Goal: Answer question/provide support: Share knowledge or assist other users

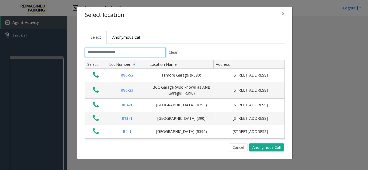
click at [108, 53] on input "text" at bounding box center [125, 52] width 81 height 9
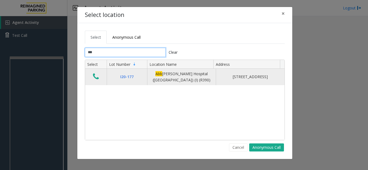
type input "***"
click at [97, 73] on icon "Data table" at bounding box center [96, 77] width 6 height 8
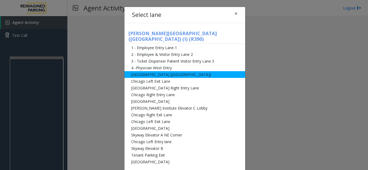
click at [176, 71] on li "[GEOGRAPHIC_DATA] ([GEOGRAPHIC_DATA])" at bounding box center [184, 74] width 121 height 7
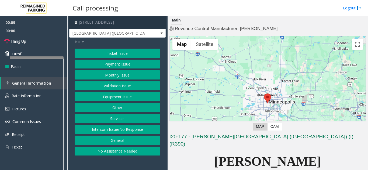
click at [126, 53] on button "Ticket Issue" at bounding box center [118, 53] width 86 height 9
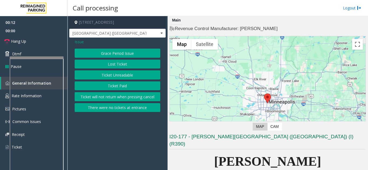
click at [115, 89] on button "Ticket Paid" at bounding box center [118, 86] width 86 height 9
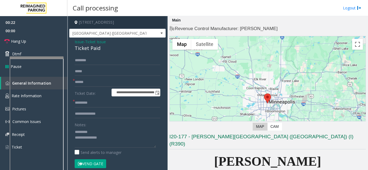
click at [96, 163] on button "Vend Gate" at bounding box center [90, 164] width 31 height 9
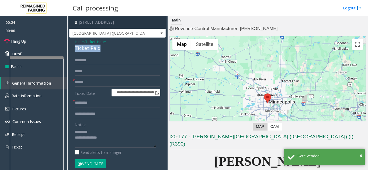
drag, startPoint x: 75, startPoint y: 50, endPoint x: 90, endPoint y: 47, distance: 15.4
click at [99, 52] on div "**********" at bounding box center [117, 171] width 96 height 267
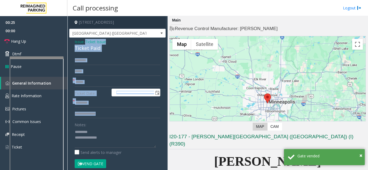
drag, startPoint x: 85, startPoint y: 42, endPoint x: 86, endPoint y: 124, distance: 81.3
click at [86, 124] on div "**********" at bounding box center [117, 171] width 96 height 267
click at [89, 49] on div "Ticket Paid" at bounding box center [118, 48] width 86 height 7
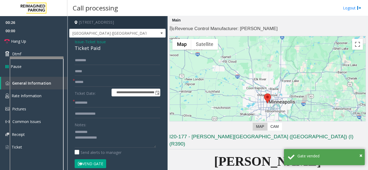
click at [88, 49] on div "Ticket Paid" at bounding box center [118, 48] width 86 height 7
click at [88, 50] on div "Ticket Paid" at bounding box center [118, 48] width 86 height 7
click at [87, 50] on div "Ticket Paid" at bounding box center [118, 48] width 86 height 7
click at [88, 51] on div "Ticket Paid" at bounding box center [118, 48] width 86 height 7
click at [33, 41] on link "Hang Up" at bounding box center [33, 41] width 67 height 13
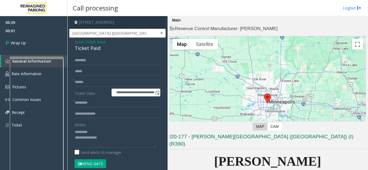
click at [81, 48] on div "Ticket Paid" at bounding box center [118, 48] width 86 height 7
click at [80, 47] on div "Ticket Paid" at bounding box center [118, 48] width 86 height 7
click at [81, 48] on div "Ticket Paid" at bounding box center [118, 48] width 86 height 7
click at [102, 147] on textarea at bounding box center [115, 138] width 81 height 20
click at [101, 145] on textarea at bounding box center [115, 138] width 81 height 20
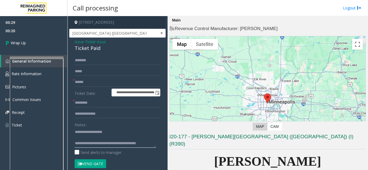
scroll to position [4, 0]
type textarea "**********"
click at [92, 80] on input "text" at bounding box center [118, 82] width 86 height 9
type input "**"
click at [83, 101] on input "*" at bounding box center [118, 103] width 86 height 9
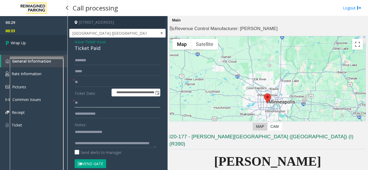
type input "**"
click at [31, 38] on link "Wrap Up" at bounding box center [33, 43] width 67 height 16
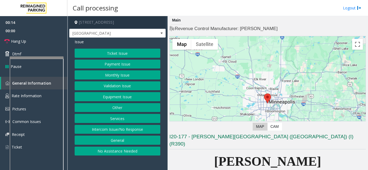
click at [127, 91] on div "Ticket Issue Payment Issue Monthly Issue Validation Issue Equipment Issue Other…" at bounding box center [118, 102] width 86 height 107
click at [125, 93] on button "Equipment Issue" at bounding box center [118, 96] width 86 height 9
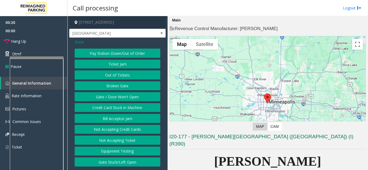
click at [124, 106] on button "Credit Card Stuck in Machine" at bounding box center [118, 107] width 86 height 9
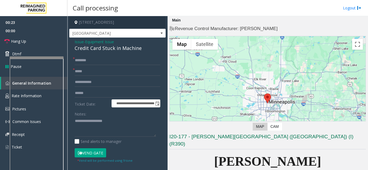
click at [72, 108] on div "**********" at bounding box center [118, 145] width 94 height 178
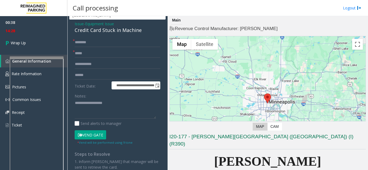
scroll to position [15, 0]
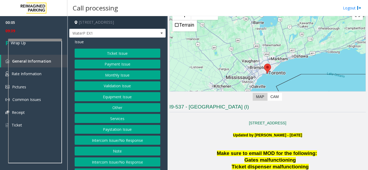
scroll to position [54, 0]
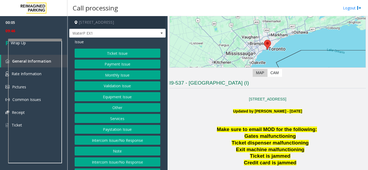
click at [125, 139] on button "Intercom Issue/No Response" at bounding box center [118, 140] width 86 height 9
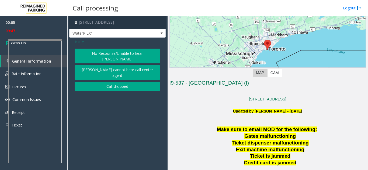
click at [109, 55] on button "No Response/Unable to hear [PERSON_NAME]" at bounding box center [118, 56] width 86 height 15
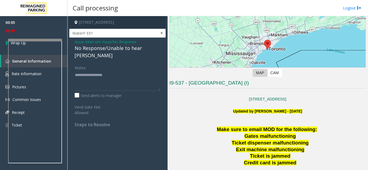
click at [106, 50] on div "No Response/Unable to hear [PERSON_NAME]" at bounding box center [118, 52] width 86 height 15
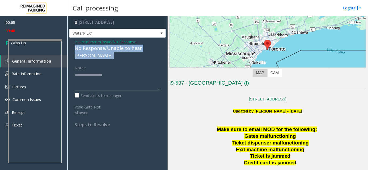
click at [106, 50] on div "No Response/Unable to hear [PERSON_NAME]" at bounding box center [118, 52] width 86 height 15
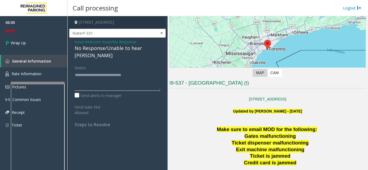
click at [49, 83] on div at bounding box center [38, 83] width 54 height 2
type textarea "**********"
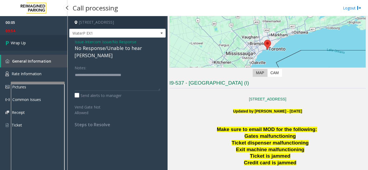
click at [30, 42] on link "Wrap Up" at bounding box center [33, 43] width 67 height 16
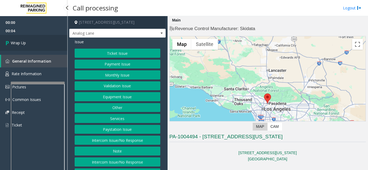
click at [29, 44] on link "Wrap Up" at bounding box center [33, 43] width 67 height 16
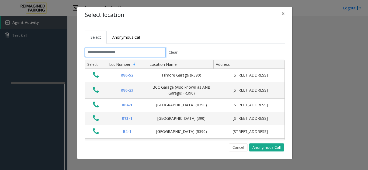
click at [110, 52] on input "text" at bounding box center [125, 52] width 81 height 9
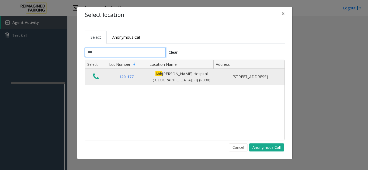
type input "***"
click at [94, 69] on td "Data table" at bounding box center [96, 77] width 22 height 16
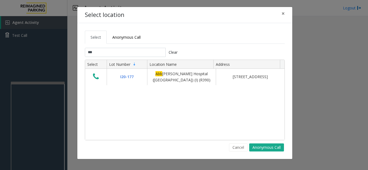
click at [90, 93] on div "I20-177 [GEOGRAPHIC_DATA][PERSON_NAME] ([GEOGRAPHIC_DATA]) (I) (R390) [STREET_A…" at bounding box center [184, 104] width 199 height 71
click at [85, 100] on div "I20-177 [GEOGRAPHIC_DATA][PERSON_NAME] ([GEOGRAPHIC_DATA]) (I) (R390) [STREET_A…" at bounding box center [184, 104] width 199 height 71
click at [82, 103] on div "Select Anonymous Call *** Clear Select Lot Number Location Name Address I20-[GE…" at bounding box center [184, 91] width 215 height 136
click at [80, 100] on div "Select Anonymous Call *** Clear Select Lot Number Location Name Address I20-[GE…" at bounding box center [184, 91] width 215 height 136
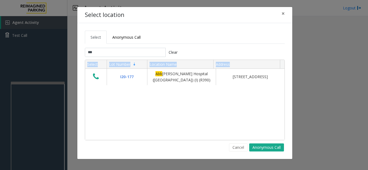
click at [80, 99] on div "Select Anonymous Call *** Clear Select Lot Number Location Name Address I20-[GE…" at bounding box center [184, 91] width 215 height 136
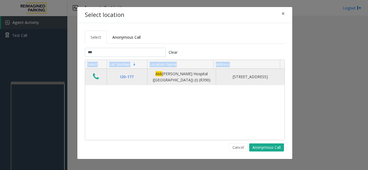
click at [96, 78] on icon "Data table" at bounding box center [96, 77] width 6 height 8
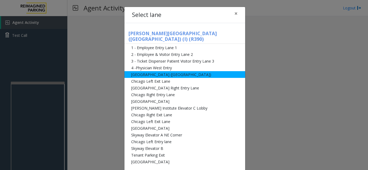
click at [160, 72] on li "[GEOGRAPHIC_DATA] ([GEOGRAPHIC_DATA])" at bounding box center [184, 74] width 121 height 7
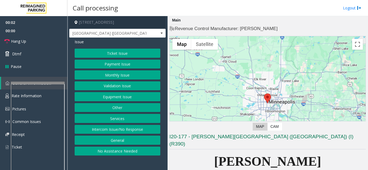
click at [127, 68] on button "Payment Issue" at bounding box center [118, 64] width 86 height 9
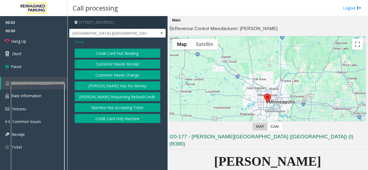
click at [128, 56] on button "Credit Card Not Reading" at bounding box center [118, 53] width 86 height 9
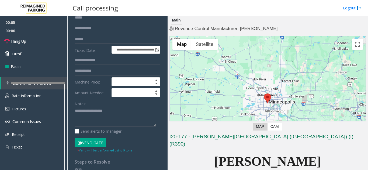
click at [89, 144] on button "Vend Gate" at bounding box center [90, 142] width 31 height 9
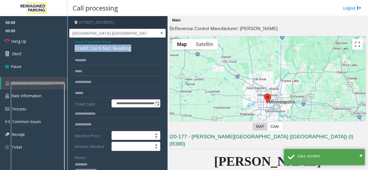
drag, startPoint x: 79, startPoint y: 48, endPoint x: 131, endPoint y: 45, distance: 51.8
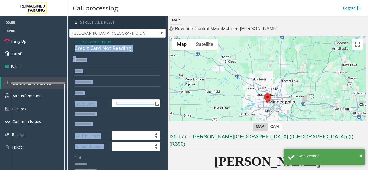
drag, startPoint x: 117, startPoint y: 52, endPoint x: 119, endPoint y: 116, distance: 64.4
click at [114, 49] on div "Credit Card Not Reading" at bounding box center [118, 48] width 86 height 7
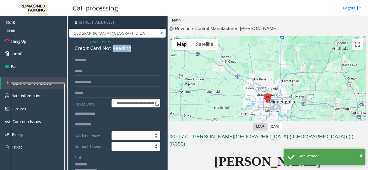
click at [114, 49] on div "Credit Card Not Reading" at bounding box center [118, 48] width 86 height 7
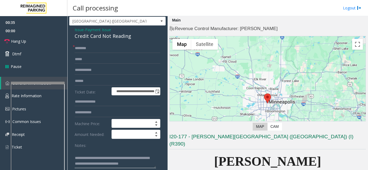
scroll to position [11, 0]
click at [24, 46] on link "Hang Up" at bounding box center [33, 41] width 67 height 13
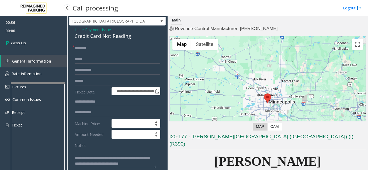
click at [25, 45] on span "Wrap Up" at bounding box center [18, 43] width 15 height 6
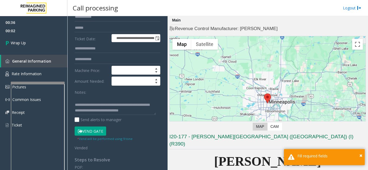
scroll to position [66, 0]
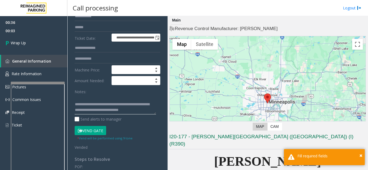
click at [147, 105] on textarea at bounding box center [115, 105] width 81 height 20
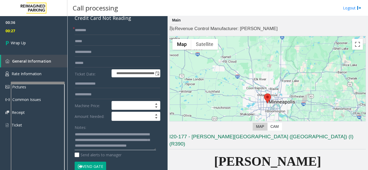
scroll to position [0, 0]
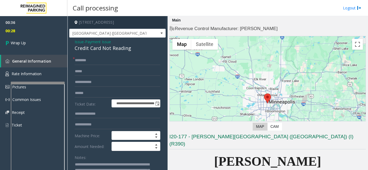
type textarea "**********"
click at [88, 63] on input "text" at bounding box center [118, 60] width 86 height 9
type input "**"
click at [34, 45] on link "Wrap Up" at bounding box center [33, 43] width 67 height 16
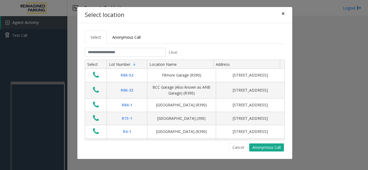
drag, startPoint x: 281, startPoint y: 15, endPoint x: 276, endPoint y: 18, distance: 5.8
click at [282, 15] on span "×" at bounding box center [282, 14] width 3 height 8
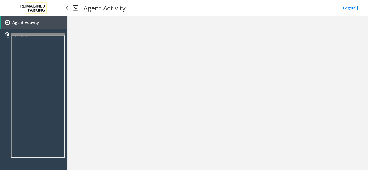
click at [38, 34] on div at bounding box center [38, 34] width 54 height 2
